Goal: Use online tool/utility: Utilize a website feature to perform a specific function

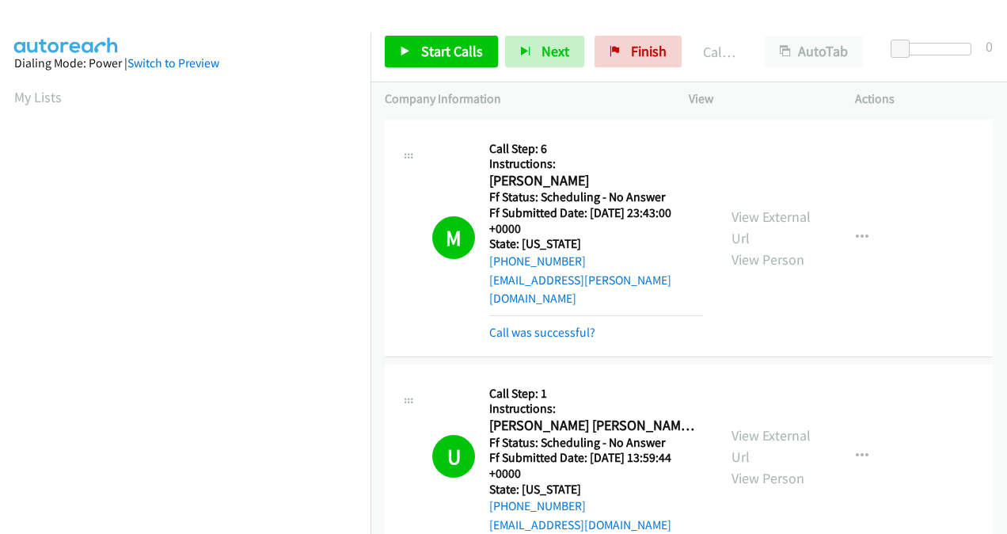
scroll to position [355, 0]
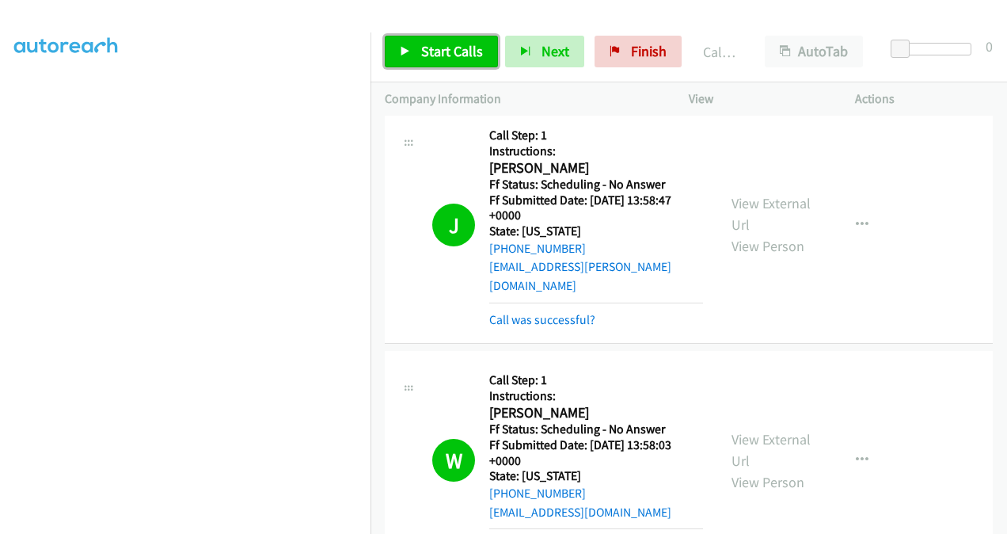
click at [438, 48] on span "Start Calls" at bounding box center [452, 51] width 62 height 18
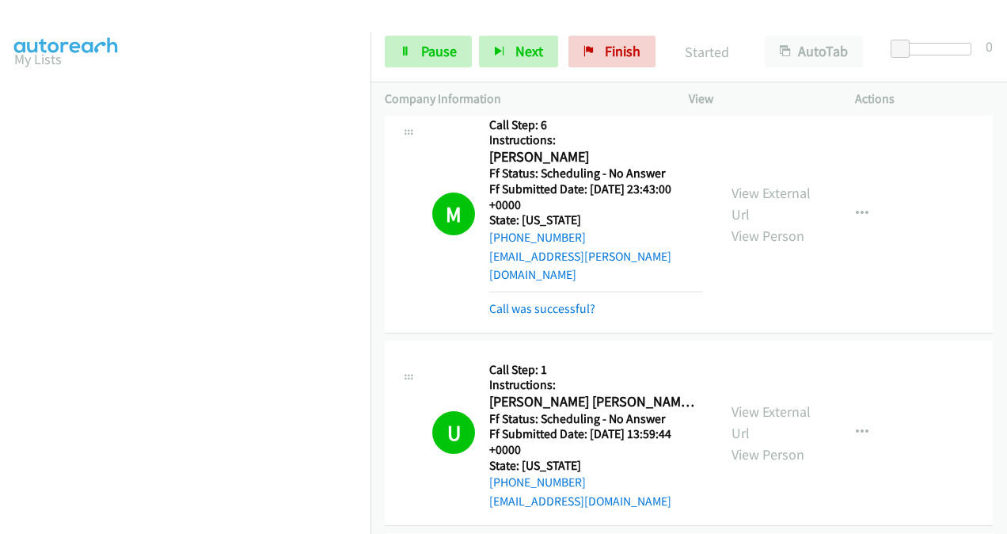
scroll to position [0, 0]
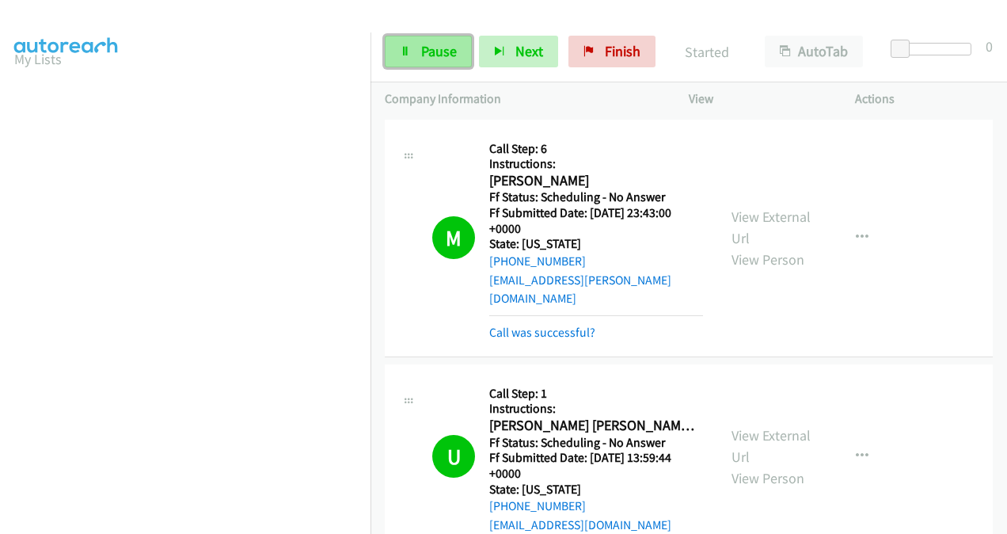
click at [431, 52] on span "Pause" at bounding box center [439, 51] width 36 height 18
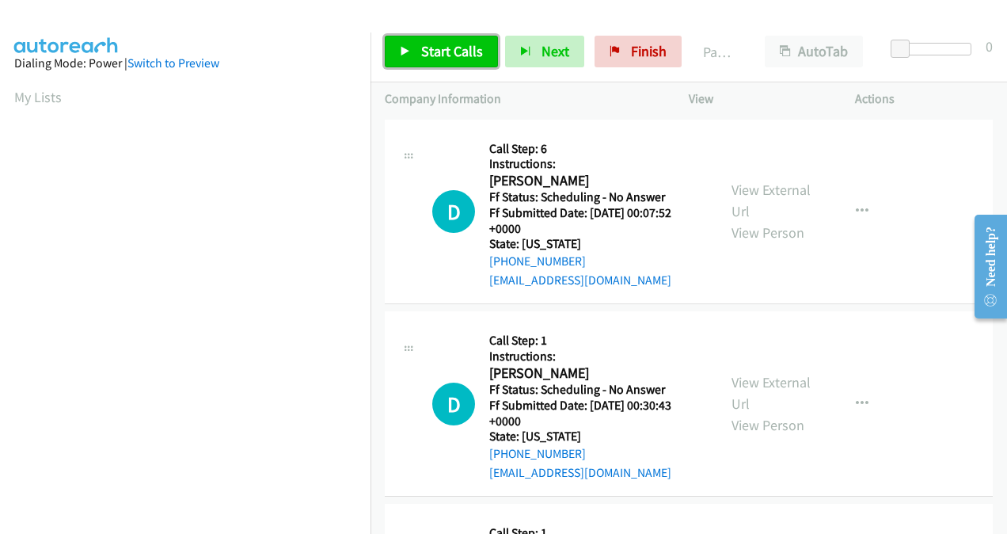
click at [463, 54] on span "Start Calls" at bounding box center [452, 51] width 62 height 18
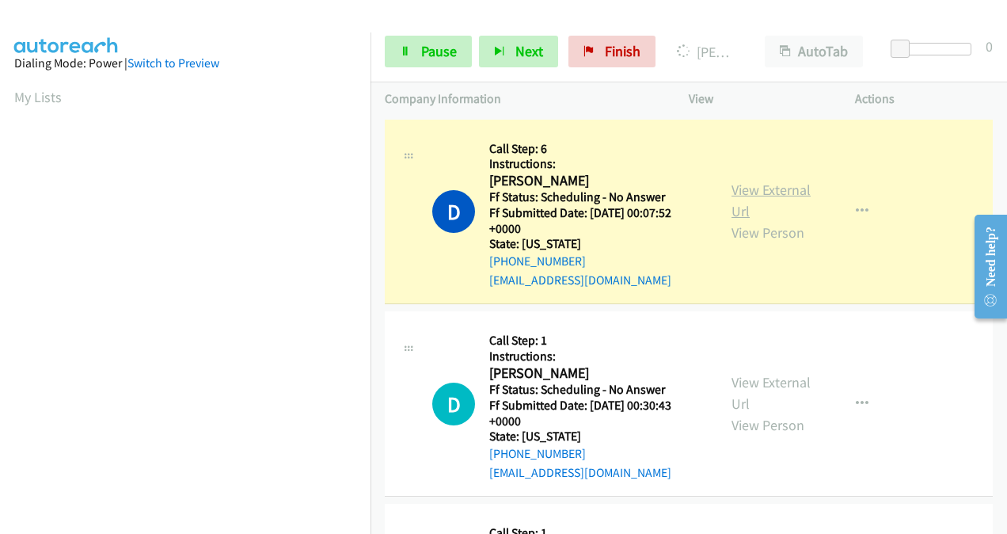
click at [732, 197] on link "View External Url" at bounding box center [771, 201] width 79 height 40
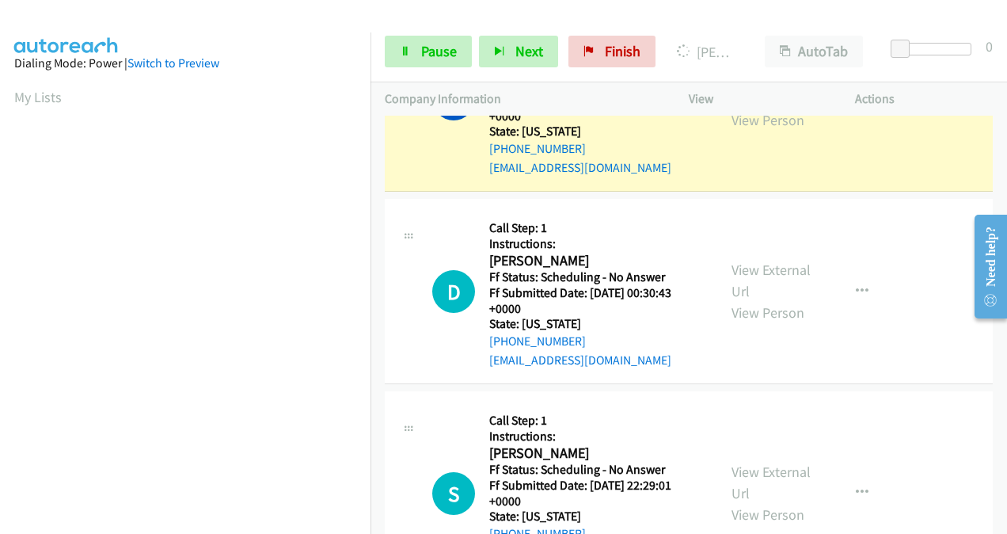
scroll to position [158, 0]
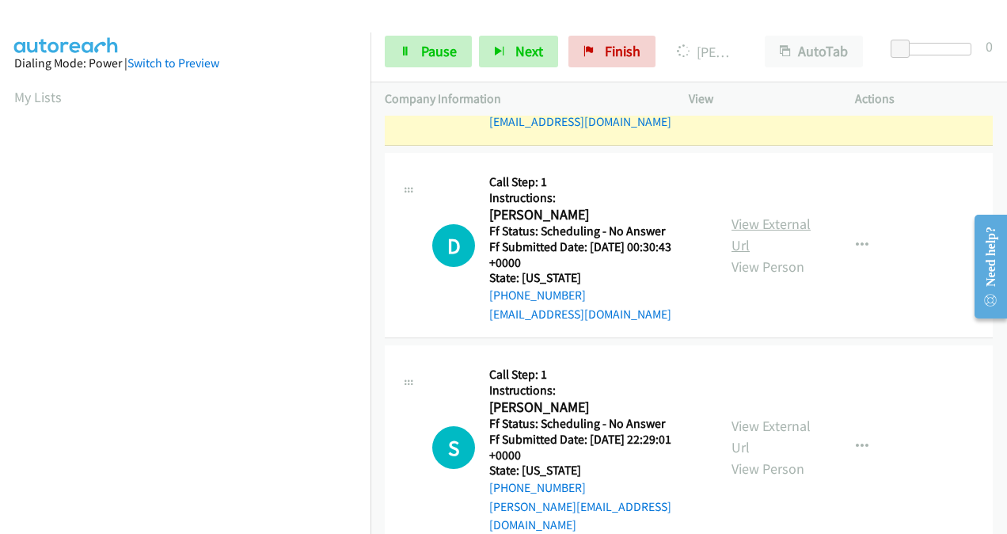
click at [732, 227] on link "View External Url" at bounding box center [771, 235] width 79 height 40
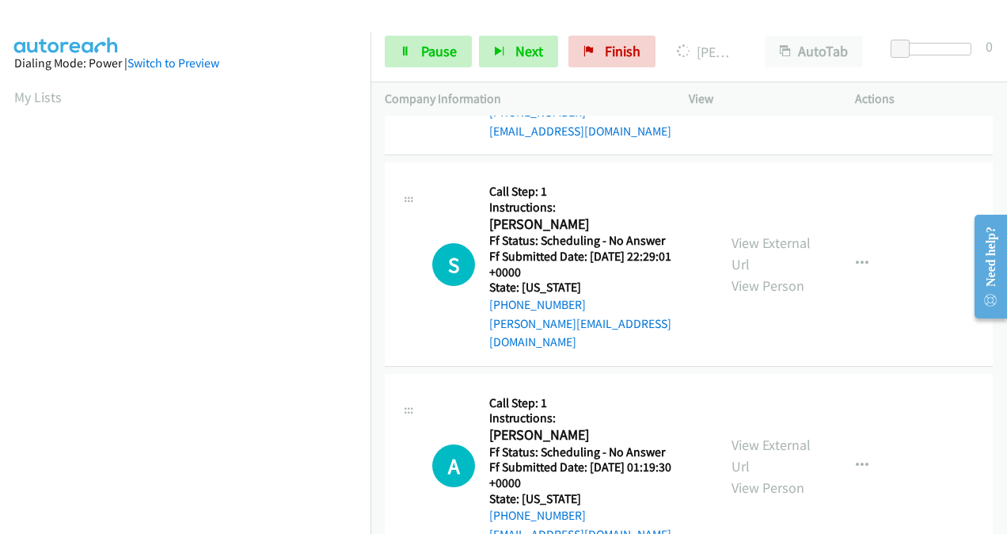
scroll to position [317, 0]
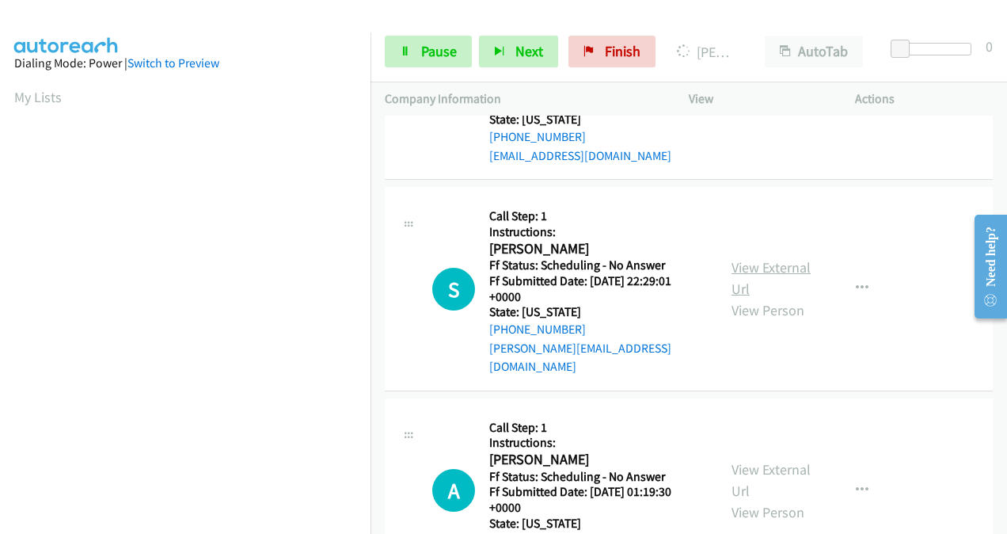
click at [740, 258] on link "View External Url" at bounding box center [771, 278] width 79 height 40
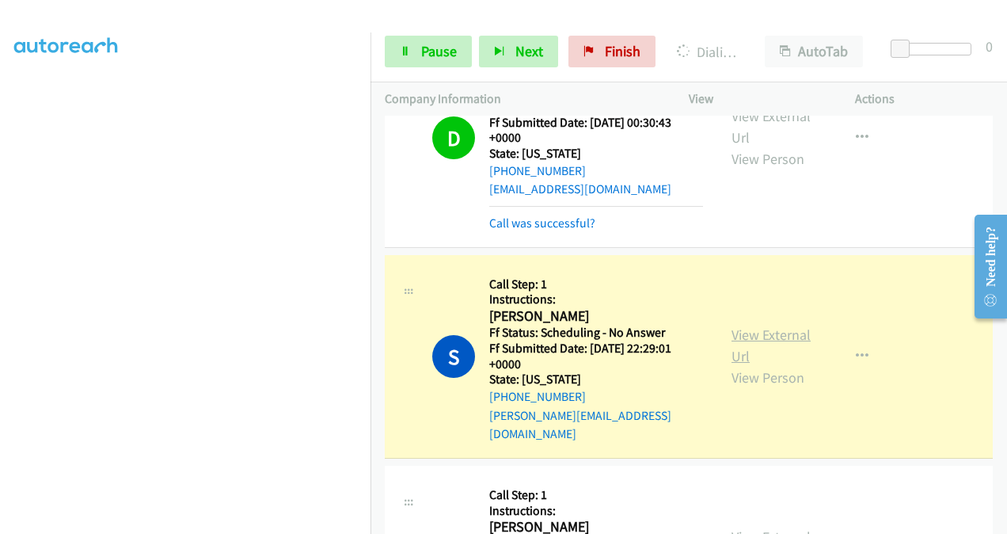
scroll to position [350, 0]
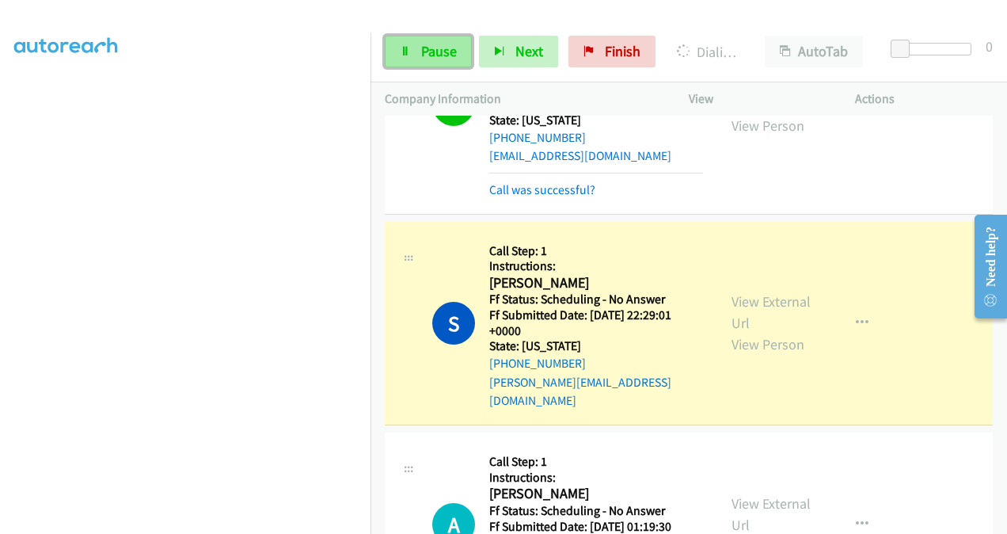
click at [440, 44] on span "Pause" at bounding box center [439, 51] width 36 height 18
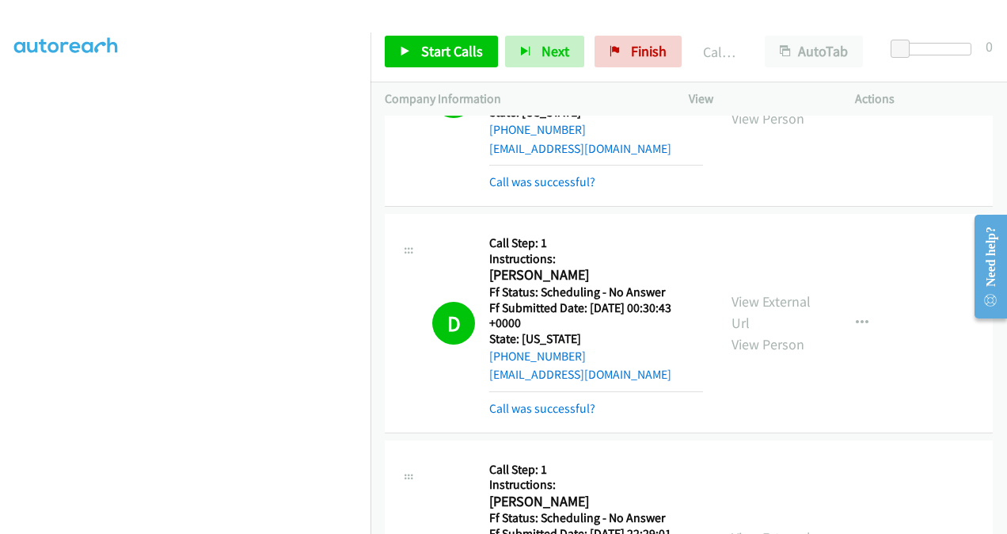
scroll to position [0, 0]
